Goal: Entertainment & Leisure: Browse casually

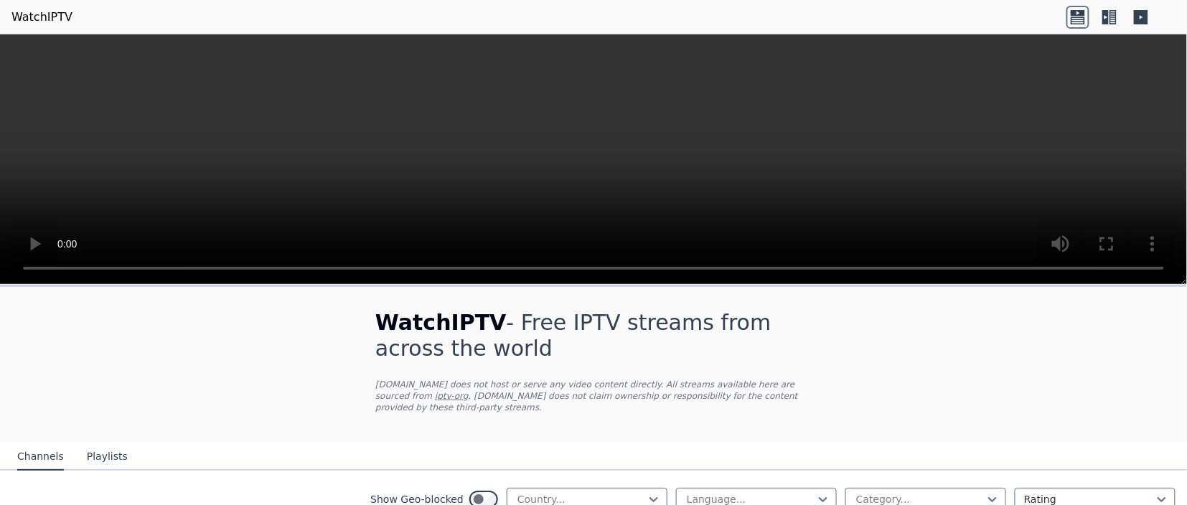
click at [656, 497] on icon at bounding box center [653, 499] width 9 height 5
type input "******"
click at [506, 450] on nav "Channels Playlists" at bounding box center [593, 456] width 1187 height 29
click at [824, 492] on icon at bounding box center [823, 499] width 14 height 14
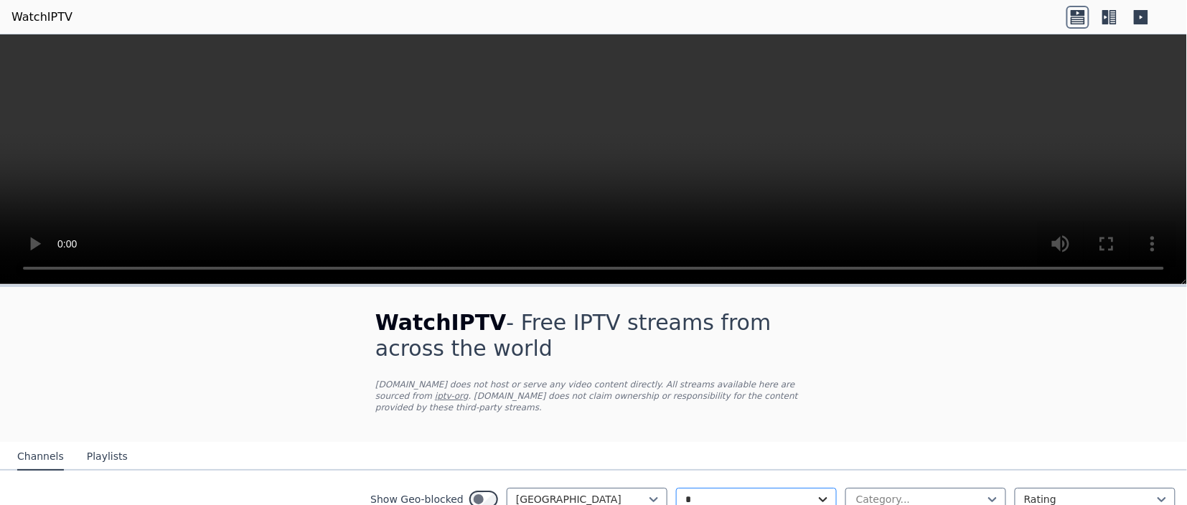
type input "**"
type input "*******"
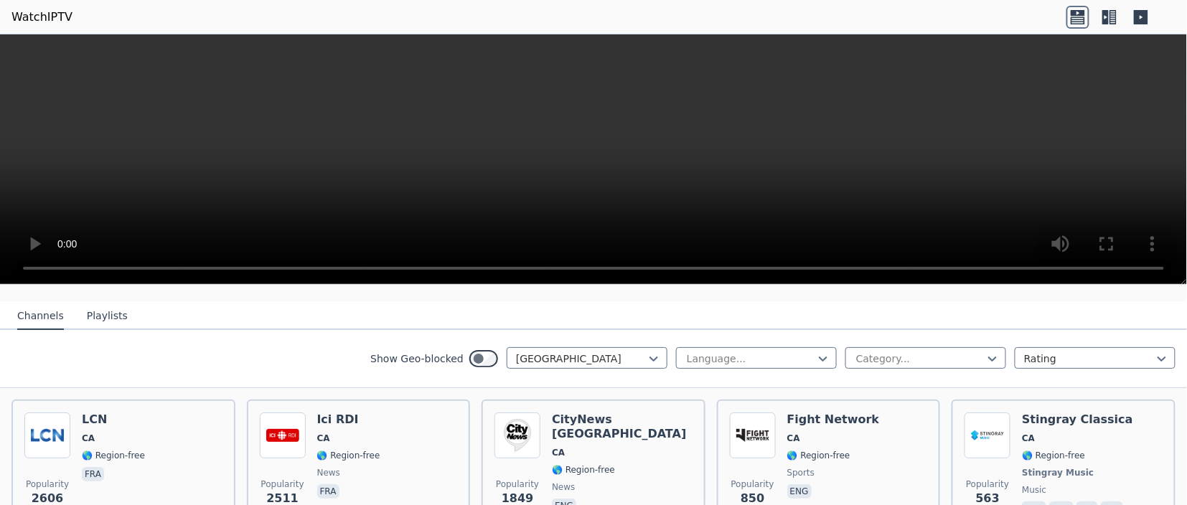
scroll to position [157, 0]
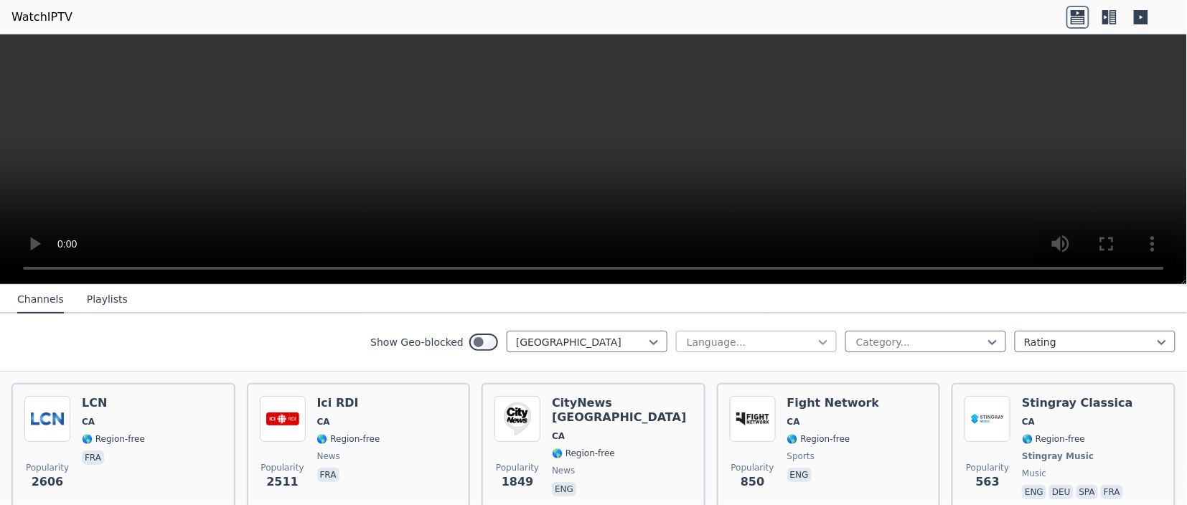
click at [826, 346] on icon at bounding box center [823, 342] width 14 height 14
click at [1113, 298] on nav "Channels Playlists" at bounding box center [593, 299] width 1187 height 29
click at [831, 342] on div "Language..." at bounding box center [756, 342] width 161 height 22
click at [1045, 285] on nav "Channels Playlists" at bounding box center [593, 299] width 1187 height 29
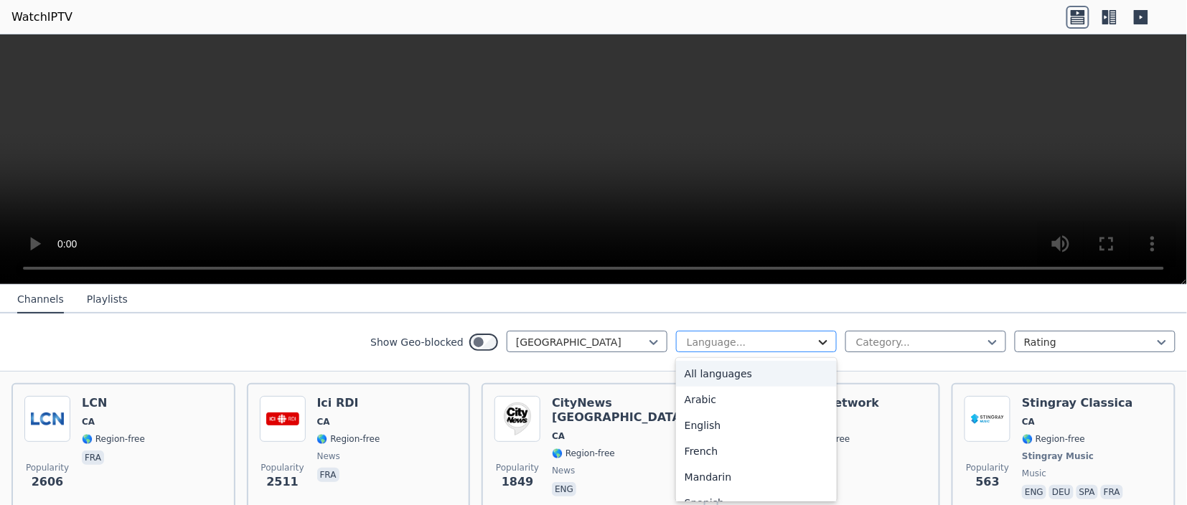
click at [825, 341] on icon at bounding box center [823, 342] width 9 height 5
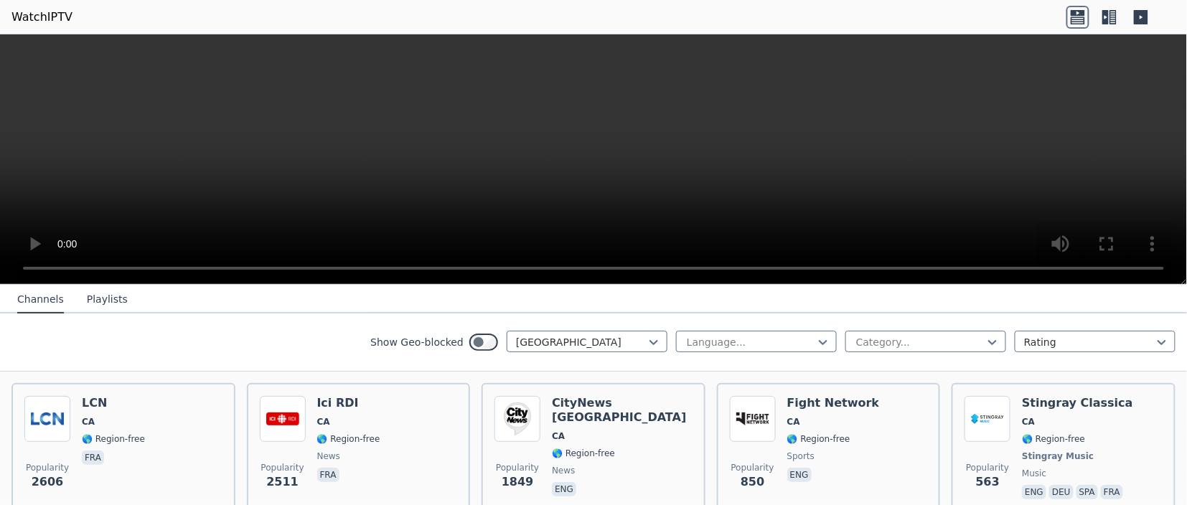
click at [1053, 296] on nav "Channels Playlists" at bounding box center [593, 299] width 1187 height 29
click at [829, 338] on icon at bounding box center [823, 342] width 14 height 14
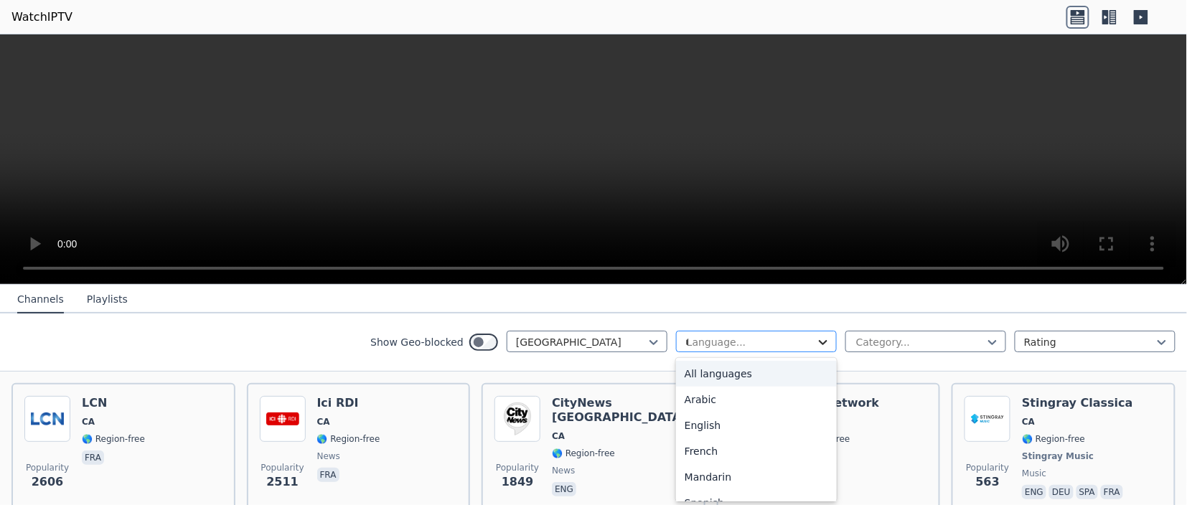
scroll to position [0, 0]
type input "**"
type input "*******"
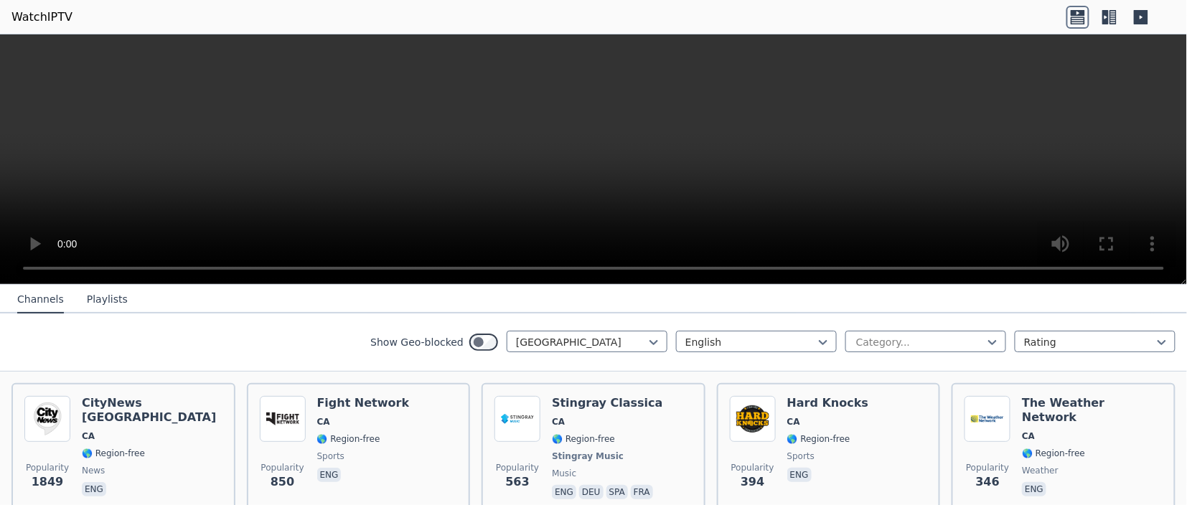
click at [1093, 306] on nav "Channels Playlists" at bounding box center [593, 299] width 1187 height 29
click at [992, 341] on icon at bounding box center [992, 342] width 14 height 14
click at [1072, 310] on nav "Channels Playlists" at bounding box center [593, 299] width 1187 height 29
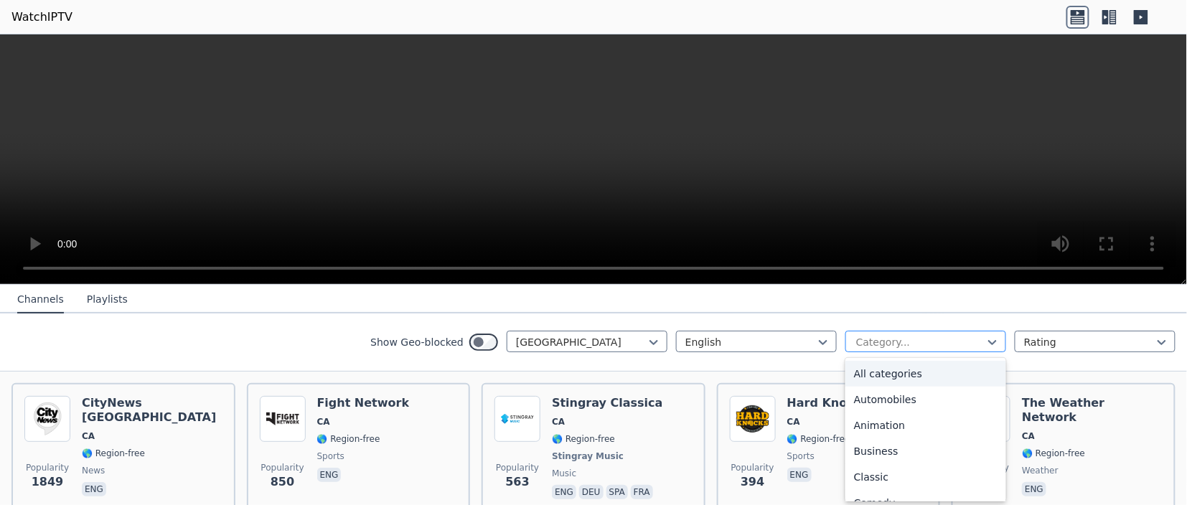
click at [1002, 343] on div "Category..." at bounding box center [925, 342] width 161 height 22
click at [908, 370] on div "All categories" at bounding box center [925, 374] width 161 height 26
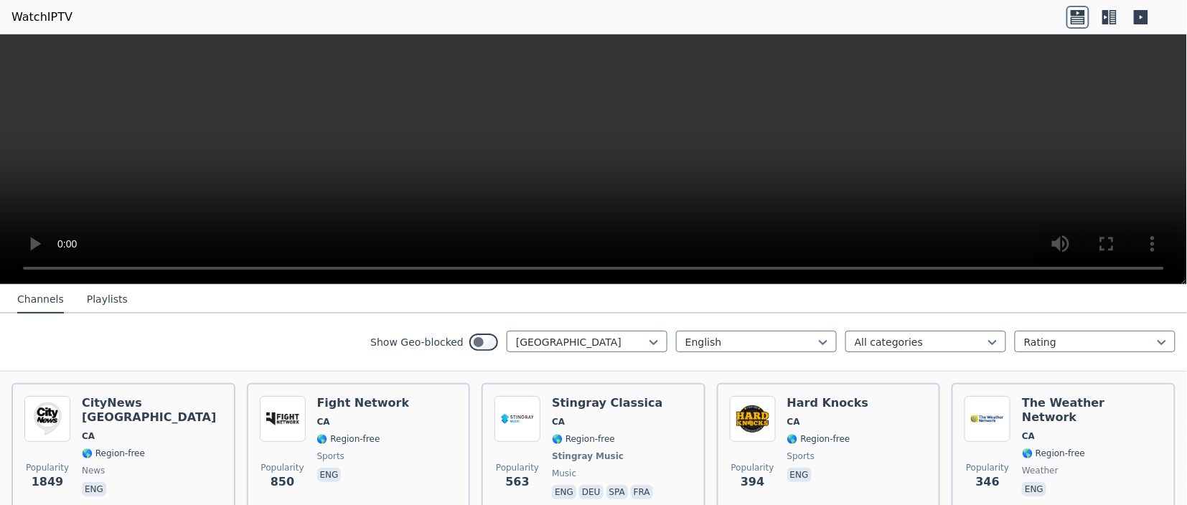
click at [1154, 367] on div "Show Geo-blocked Canada English option All categories, selected. All categories…" at bounding box center [593, 343] width 1187 height 58
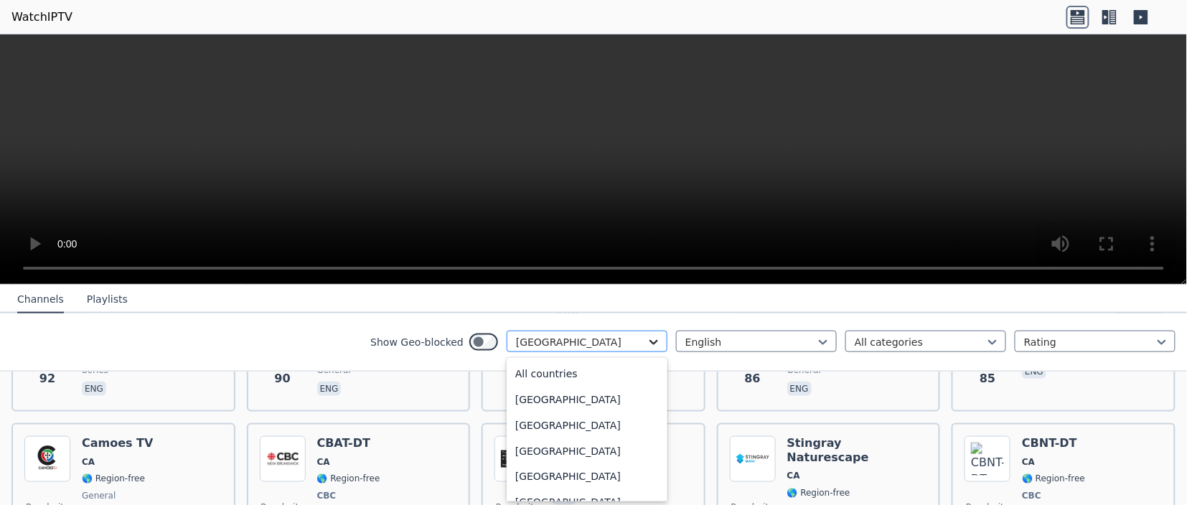
scroll to position [673, 0]
click at [659, 342] on icon at bounding box center [653, 342] width 14 height 14
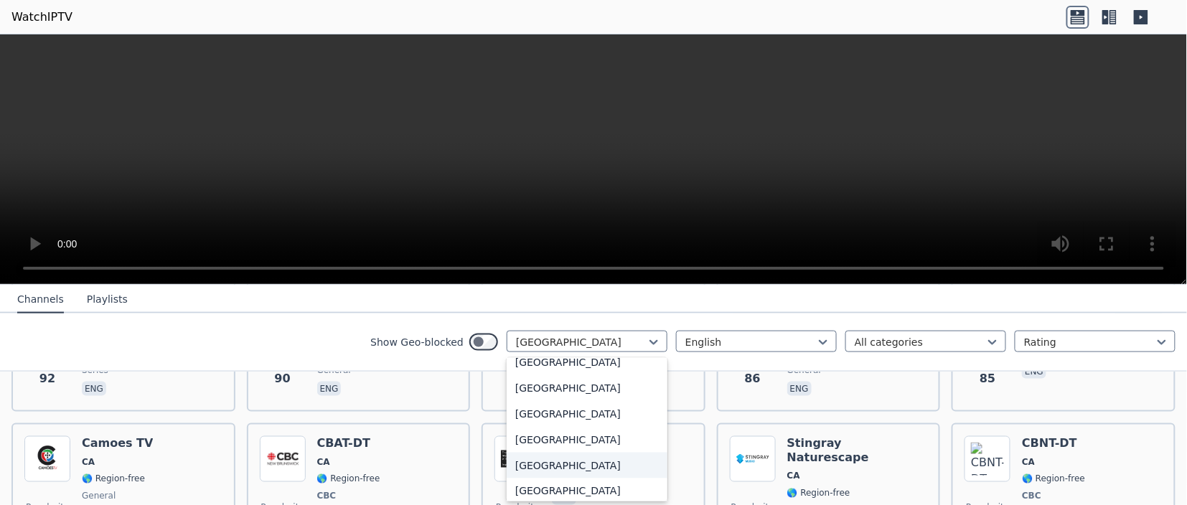
scroll to position [4984, 0]
click at [527, 460] on div "[GEOGRAPHIC_DATA]" at bounding box center [587, 467] width 161 height 26
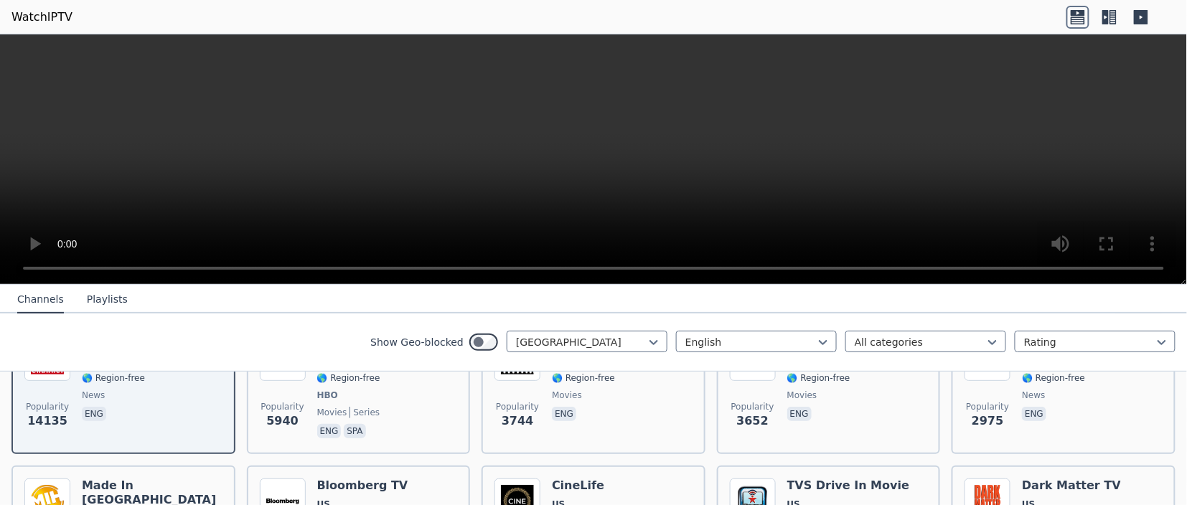
scroll to position [136, 0]
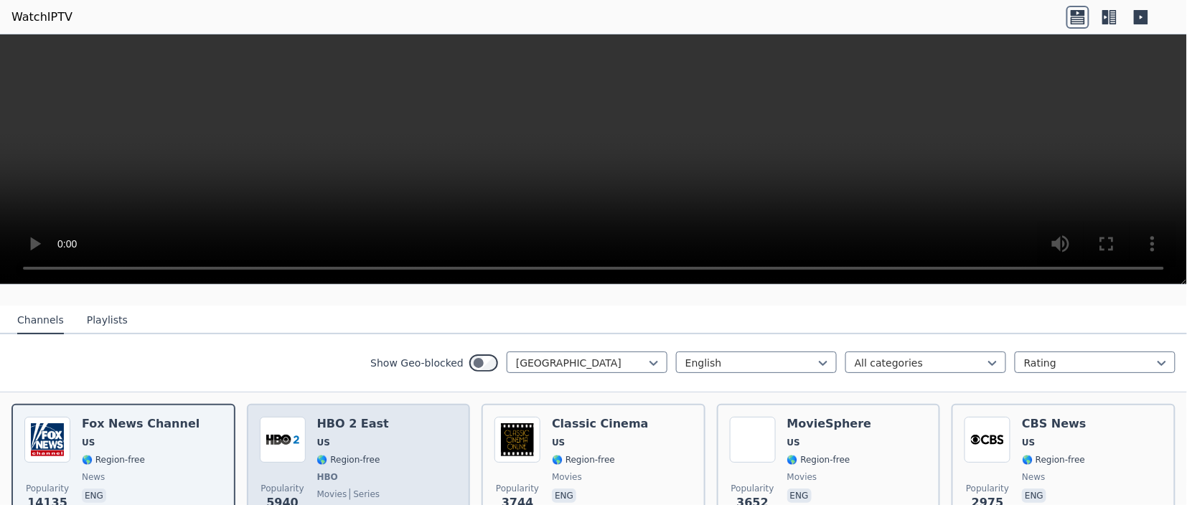
click at [378, 444] on span "US" at bounding box center [353, 442] width 72 height 11
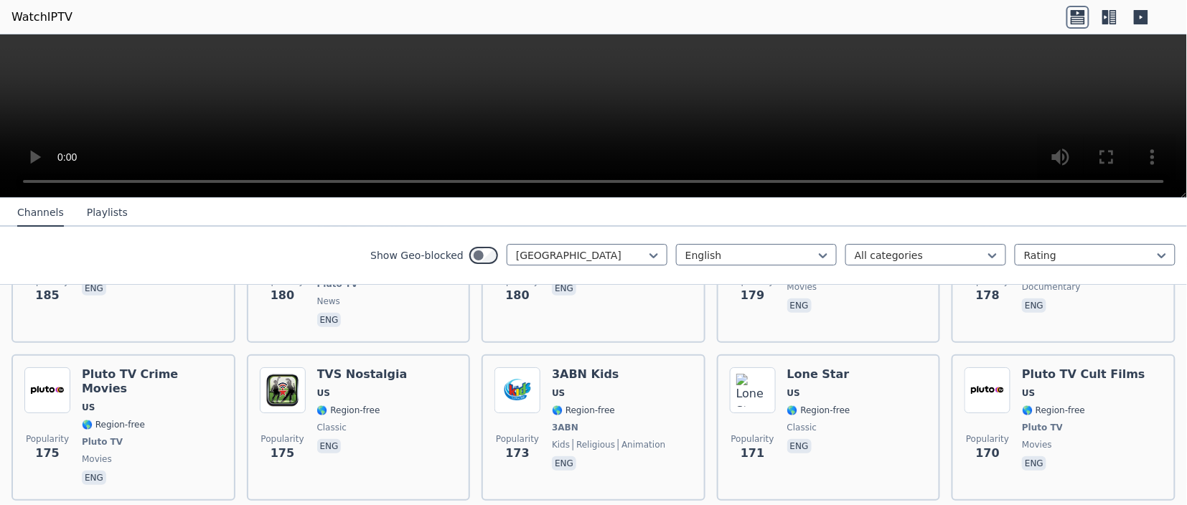
scroll to position [3539, 0]
